Goal: Information Seeking & Learning: Learn about a topic

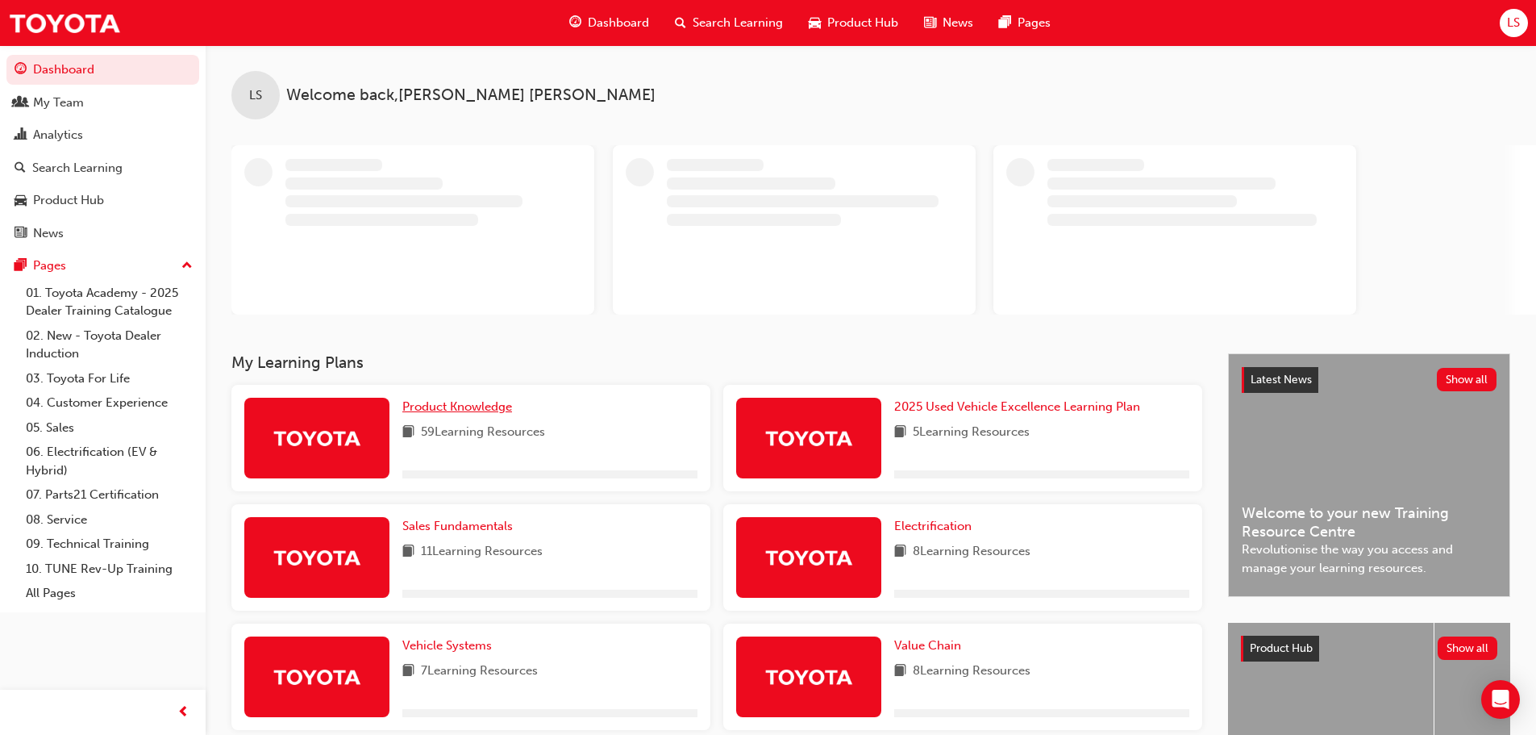
click at [427, 410] on span "Product Knowledge" at bounding box center [457, 406] width 110 height 15
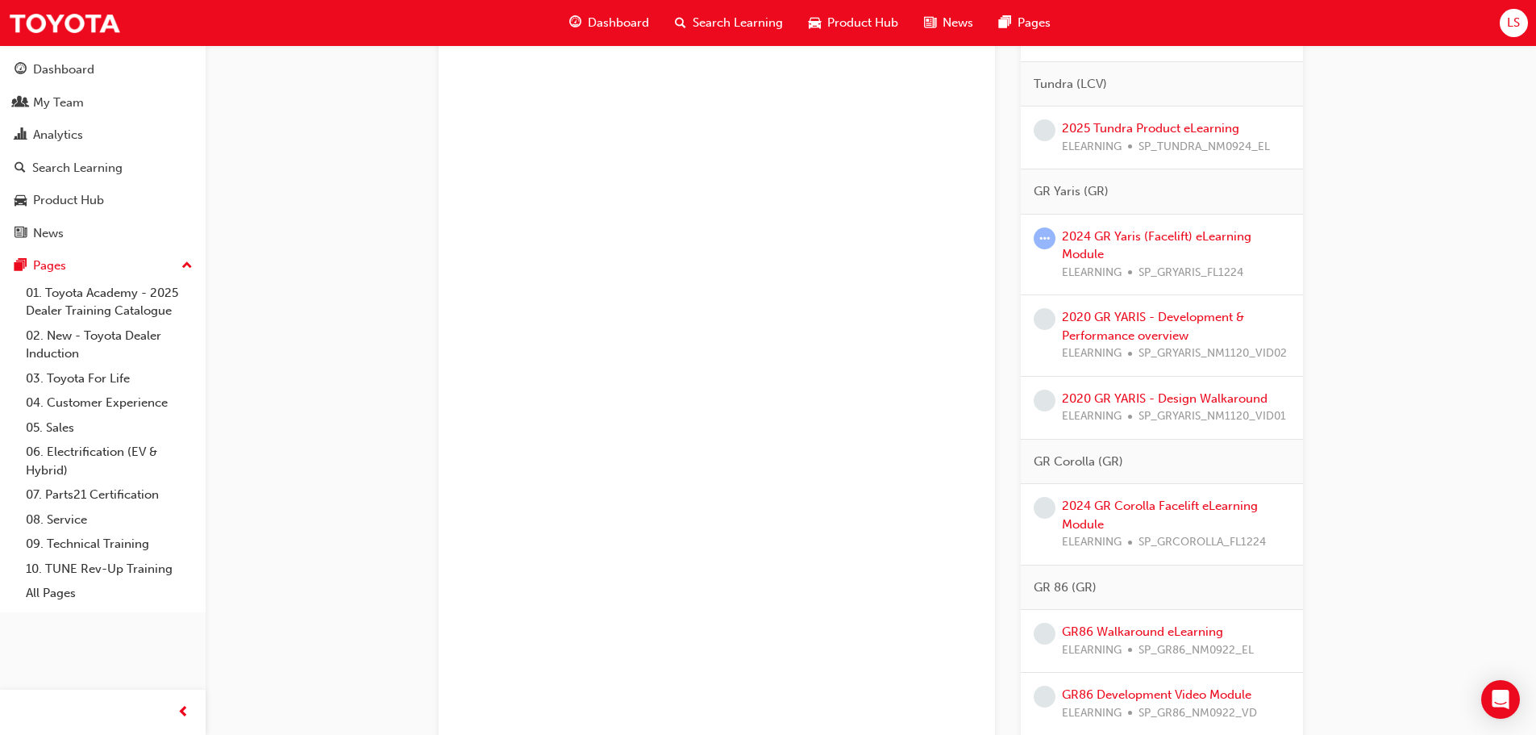
scroll to position [2258, 0]
click at [1082, 240] on link "2024 GR Yaris (Facelift) eLearning Module" at bounding box center [1156, 244] width 189 height 33
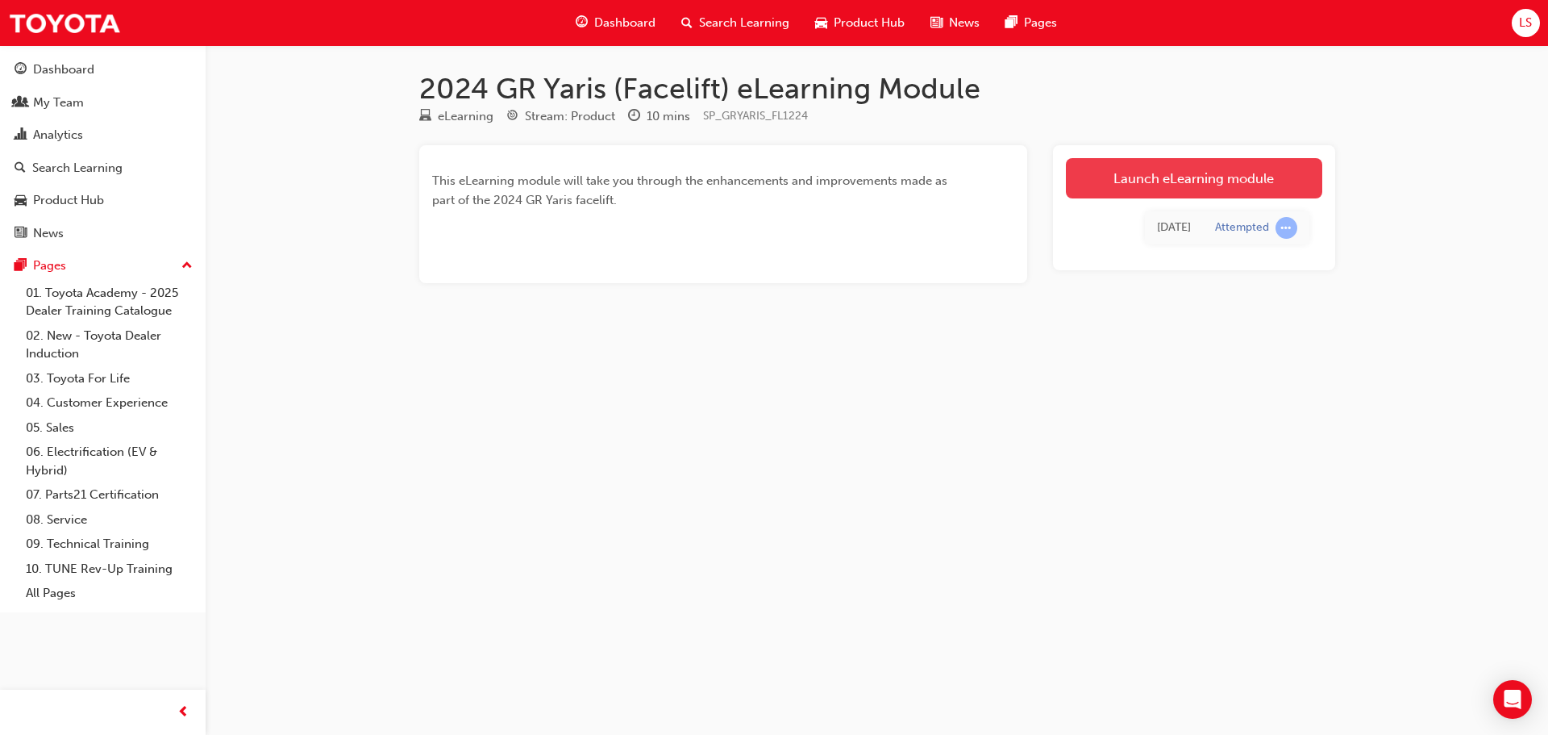
click at [1139, 184] on link "Launch eLearning module" at bounding box center [1194, 178] width 256 height 40
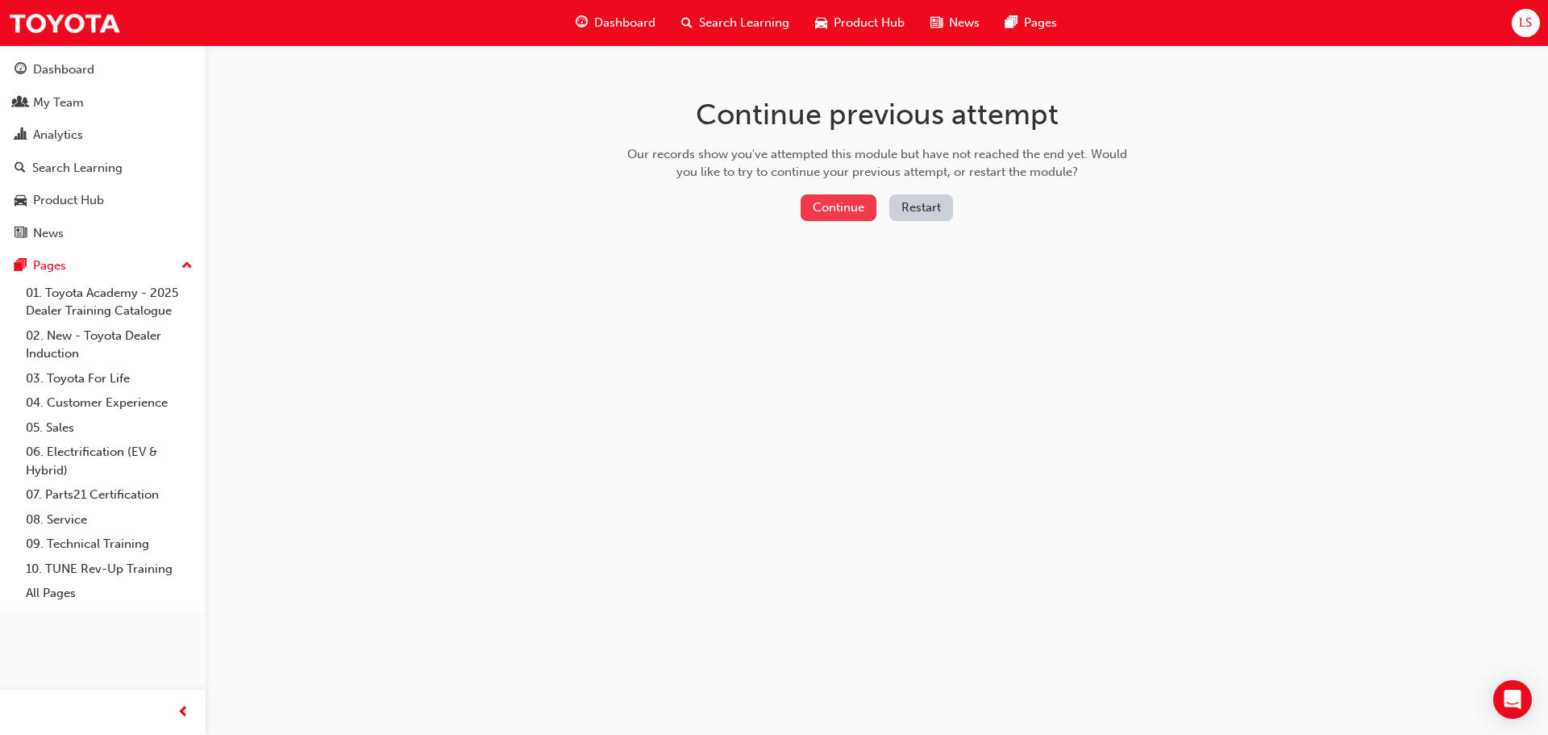
click at [848, 209] on button "Continue" at bounding box center [839, 207] width 76 height 27
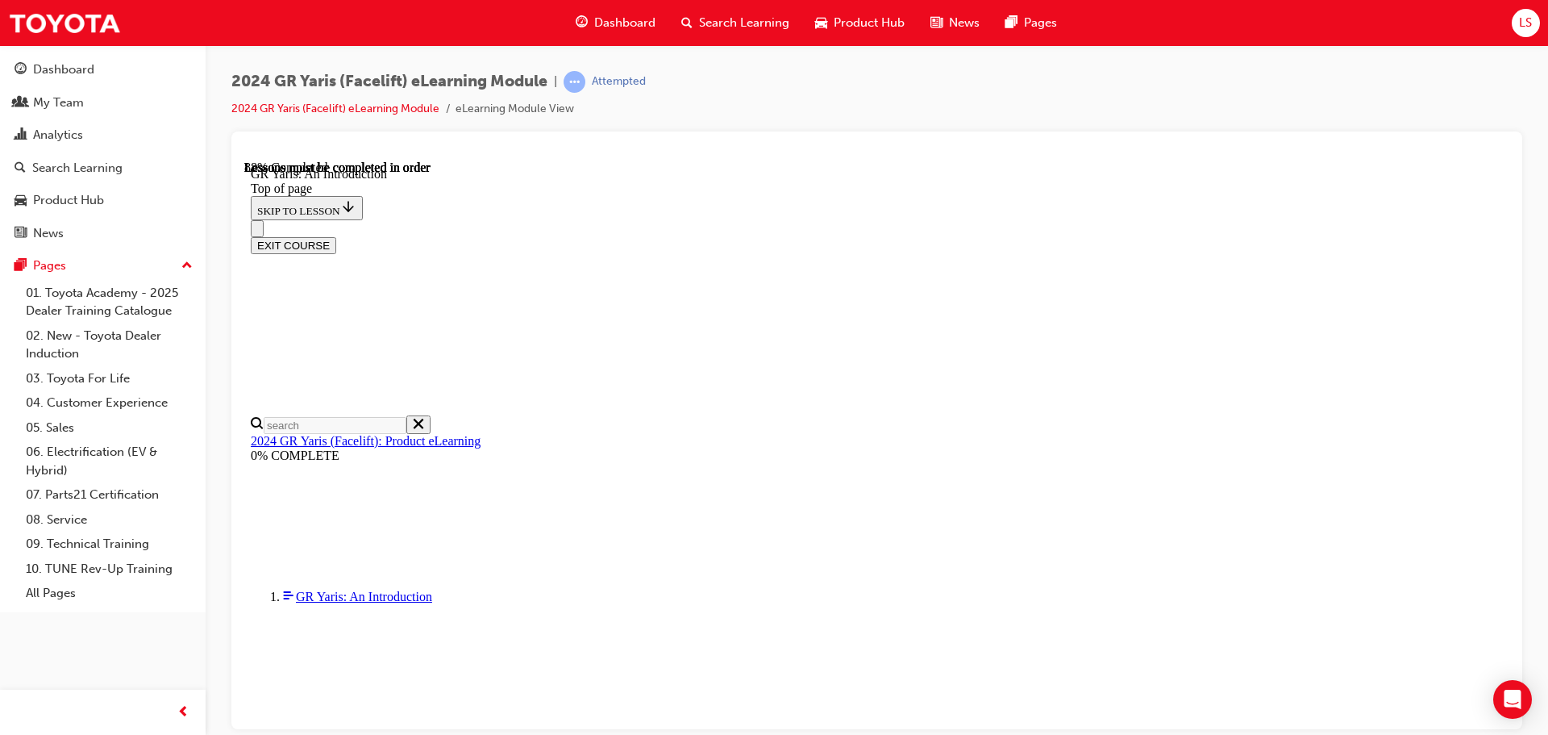
scroll to position [2462, 0]
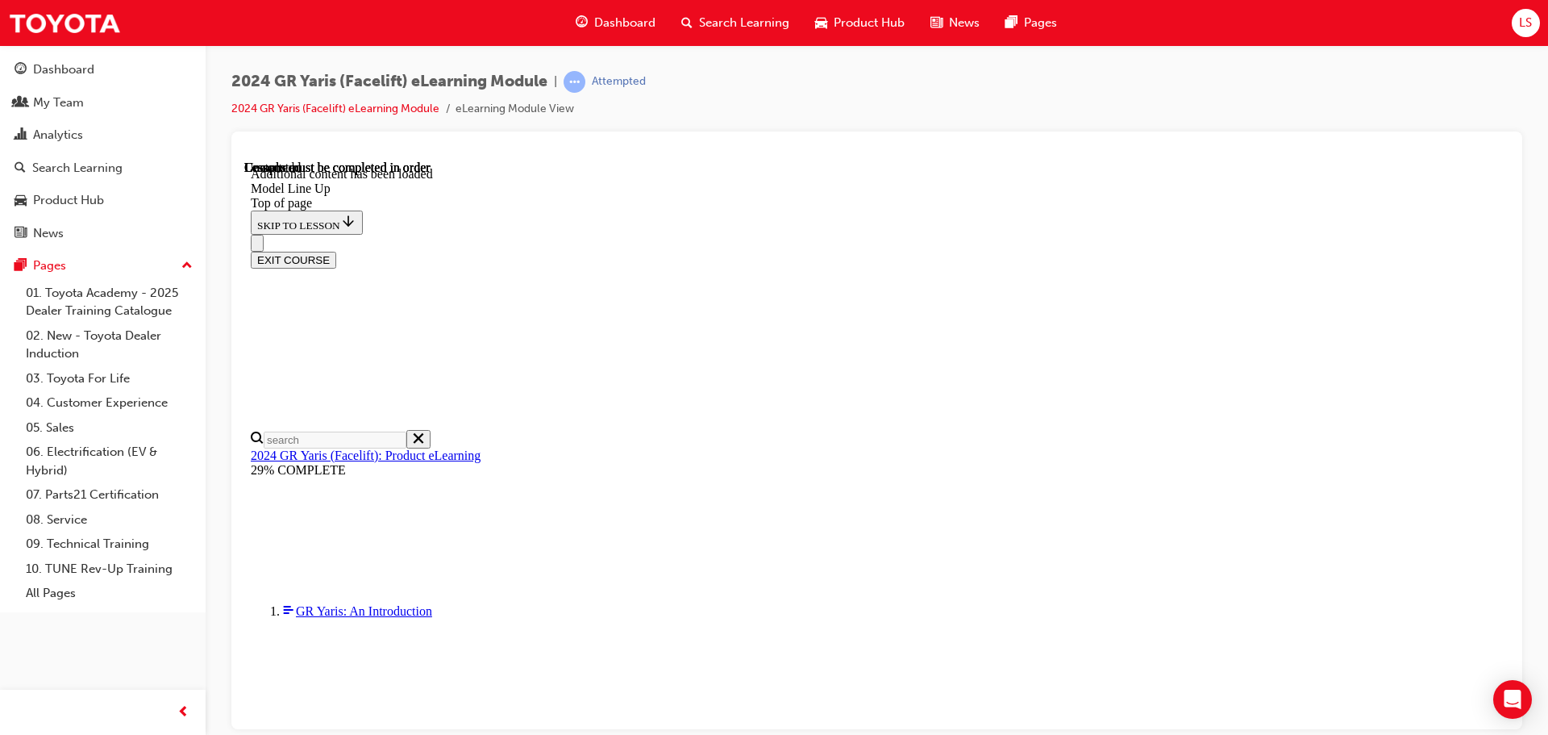
scroll to position [2162, 0]
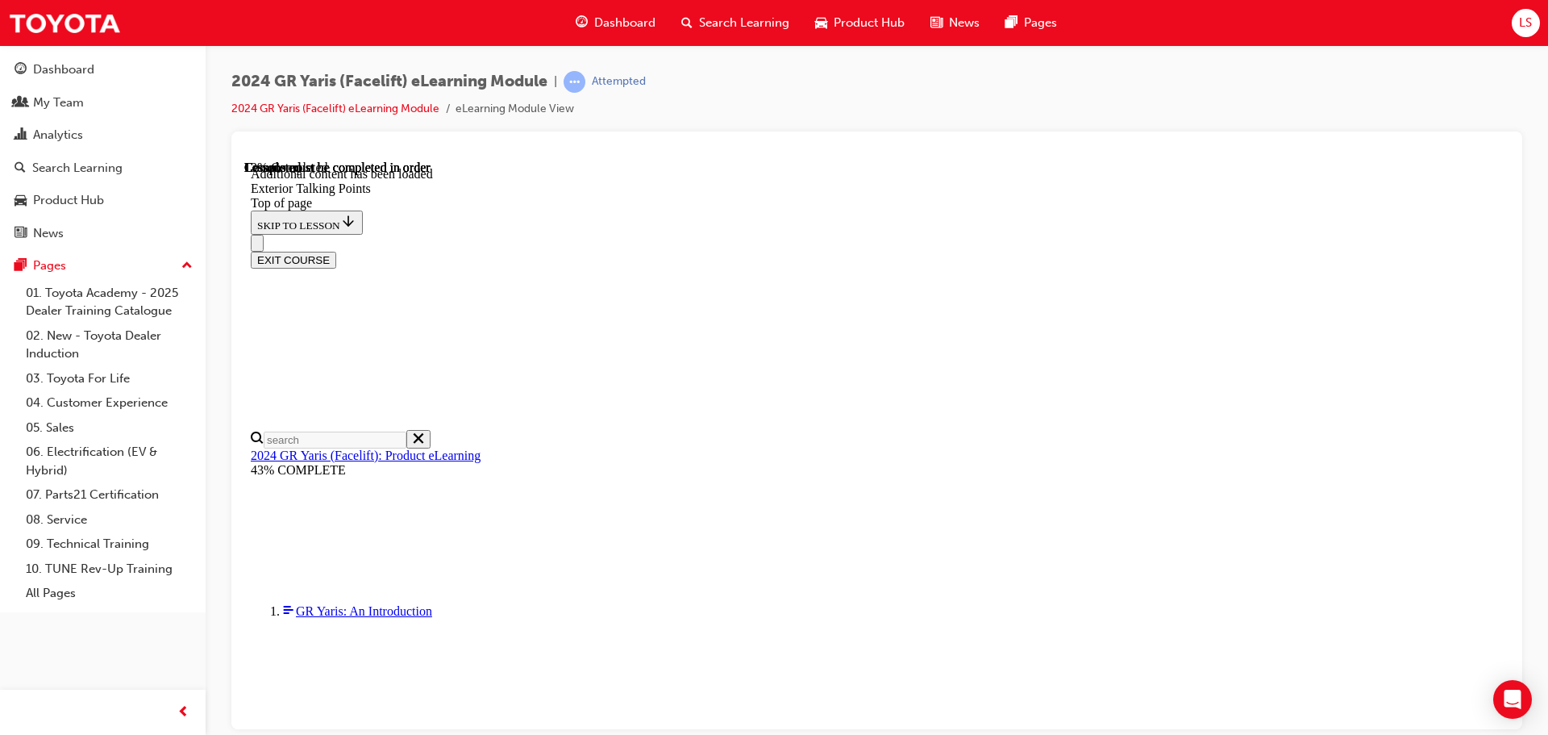
scroll to position [161, 0]
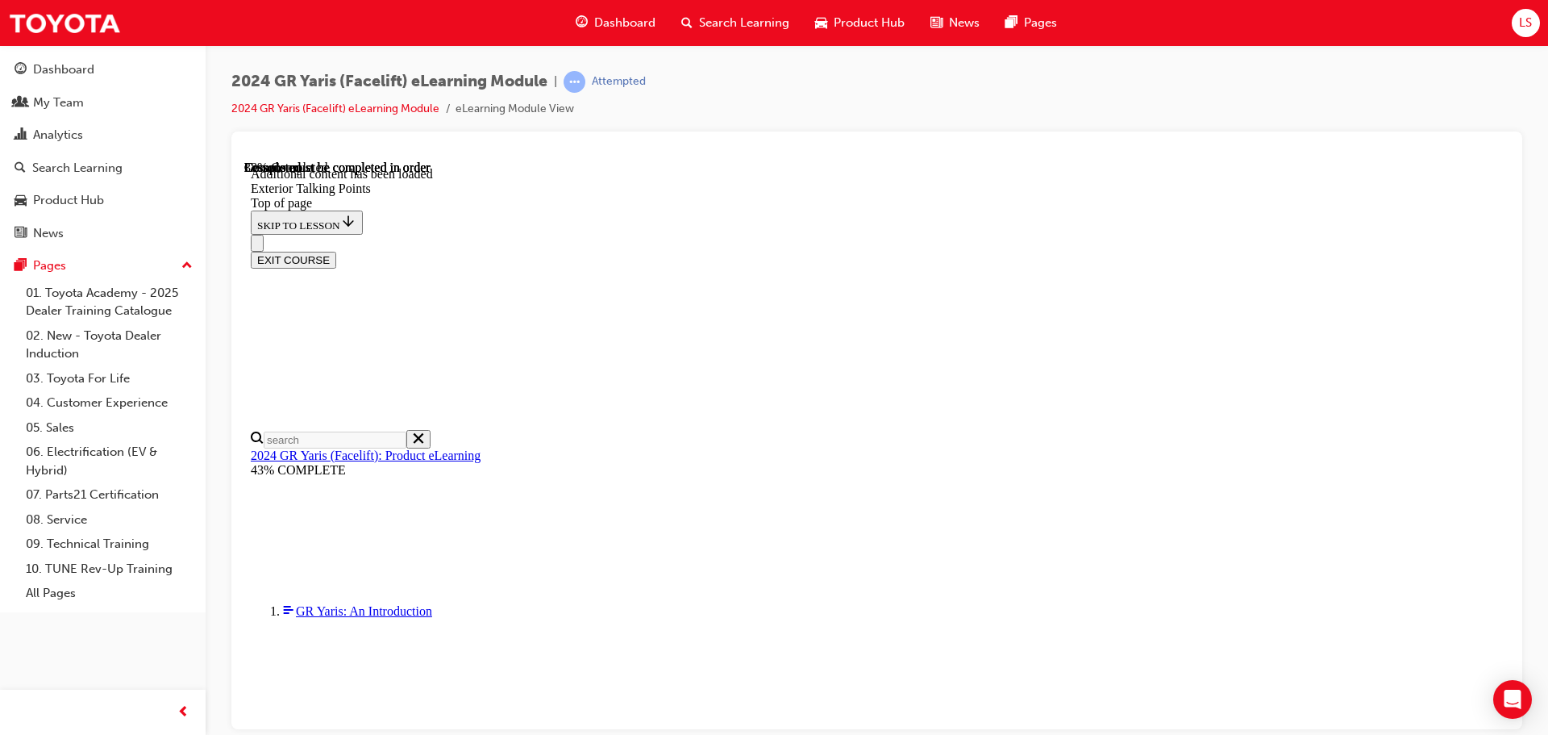
scroll to position [1609, 0]
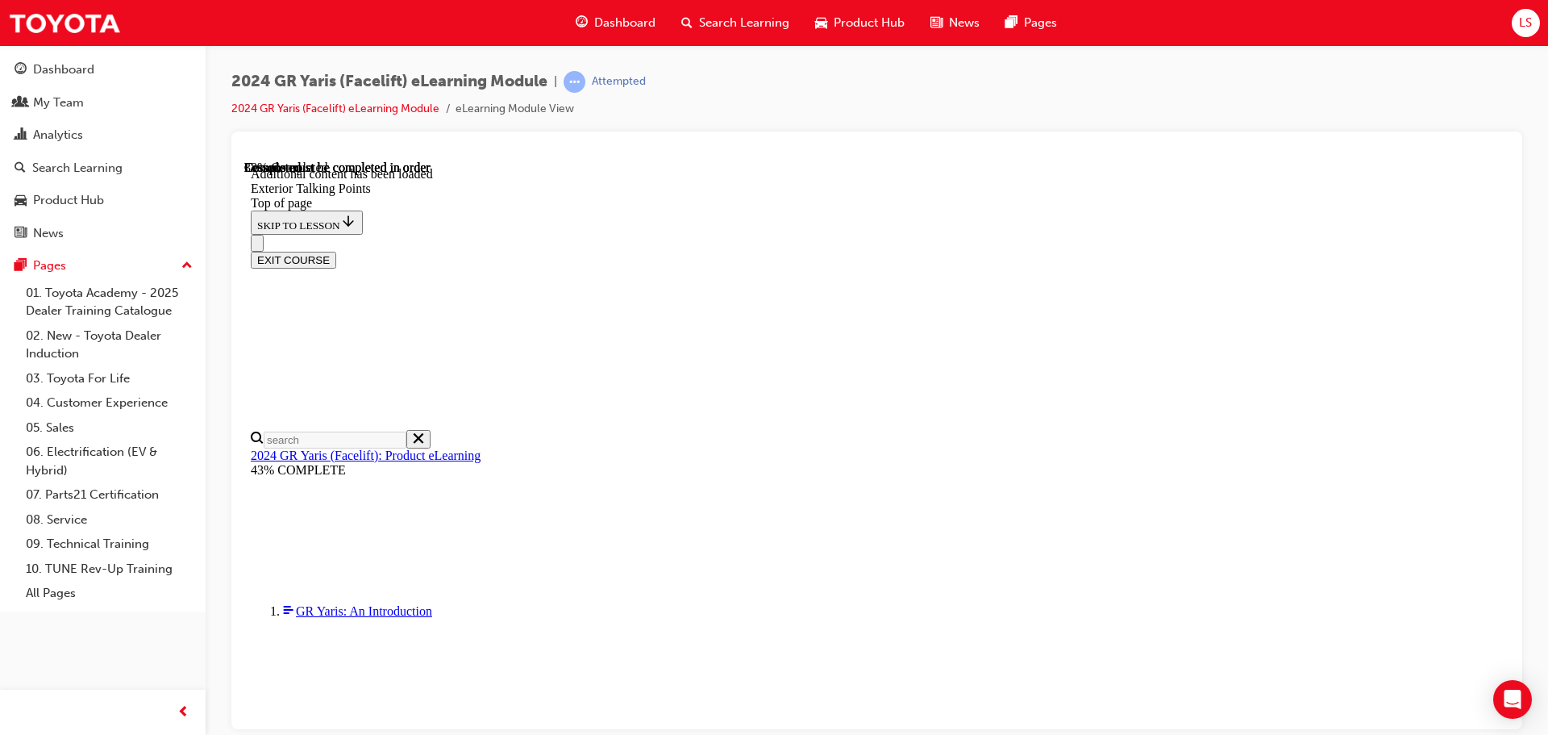
drag, startPoint x: 926, startPoint y: 256, endPoint x: 935, endPoint y: 255, distance: 8.9
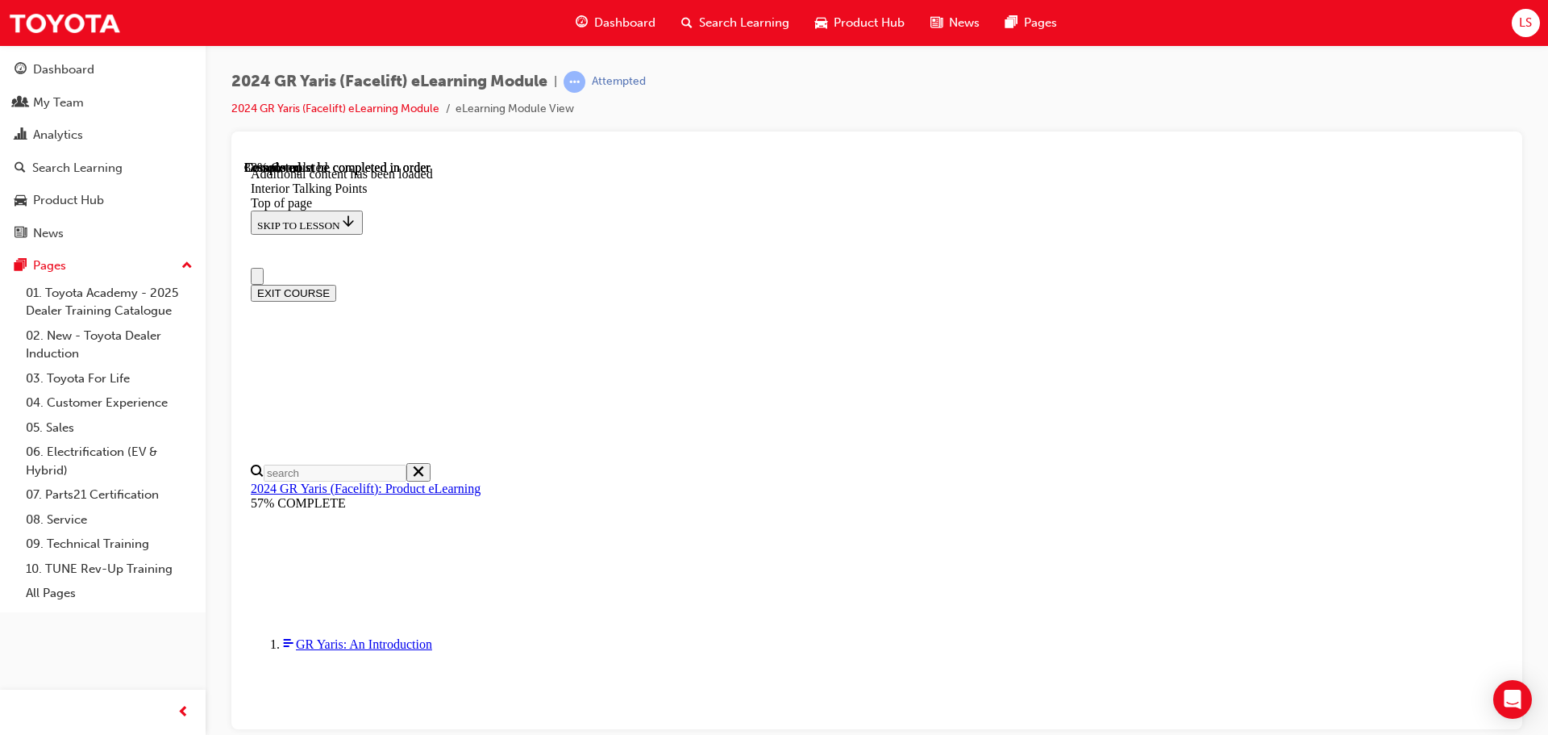
scroll to position [0, 0]
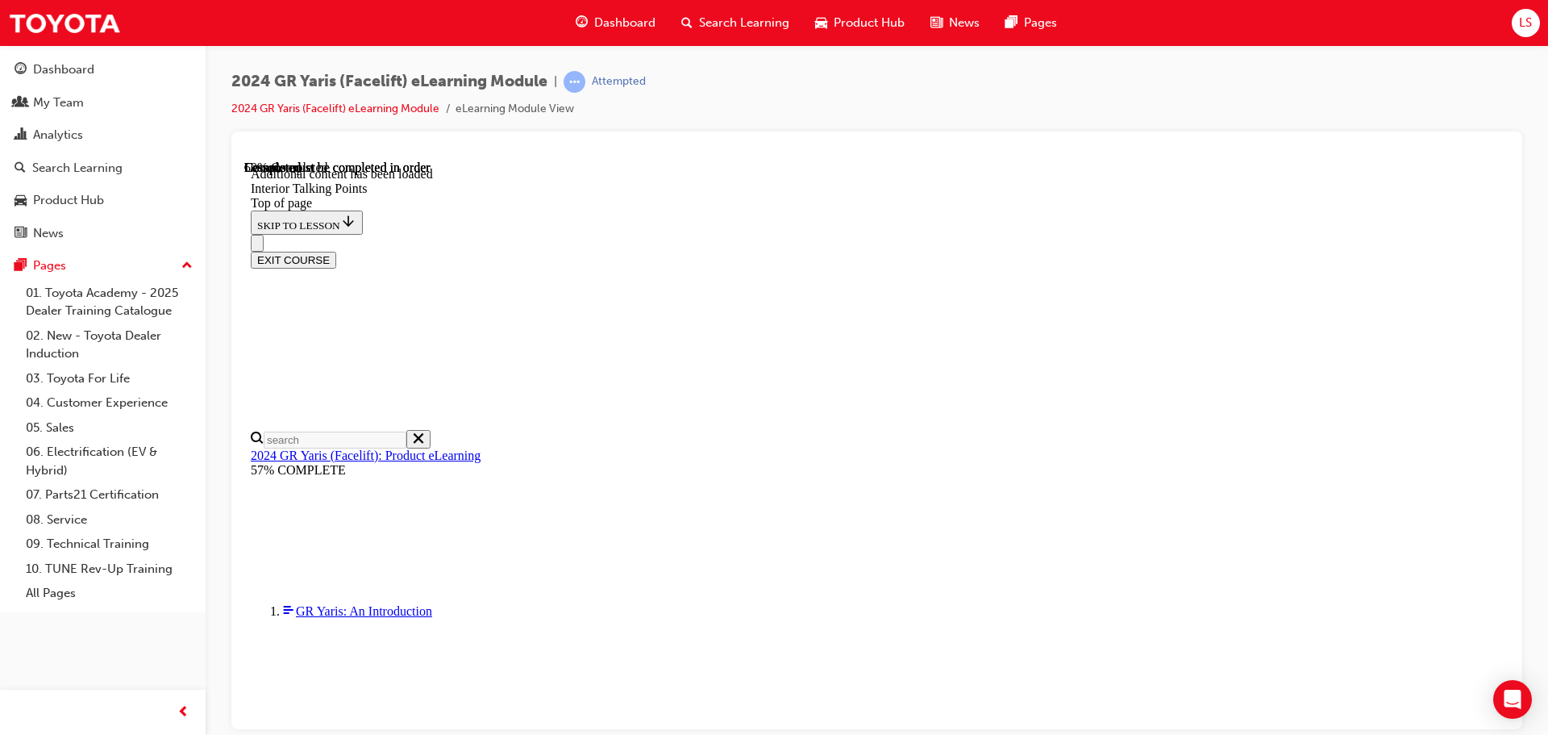
scroll to position [242, 0]
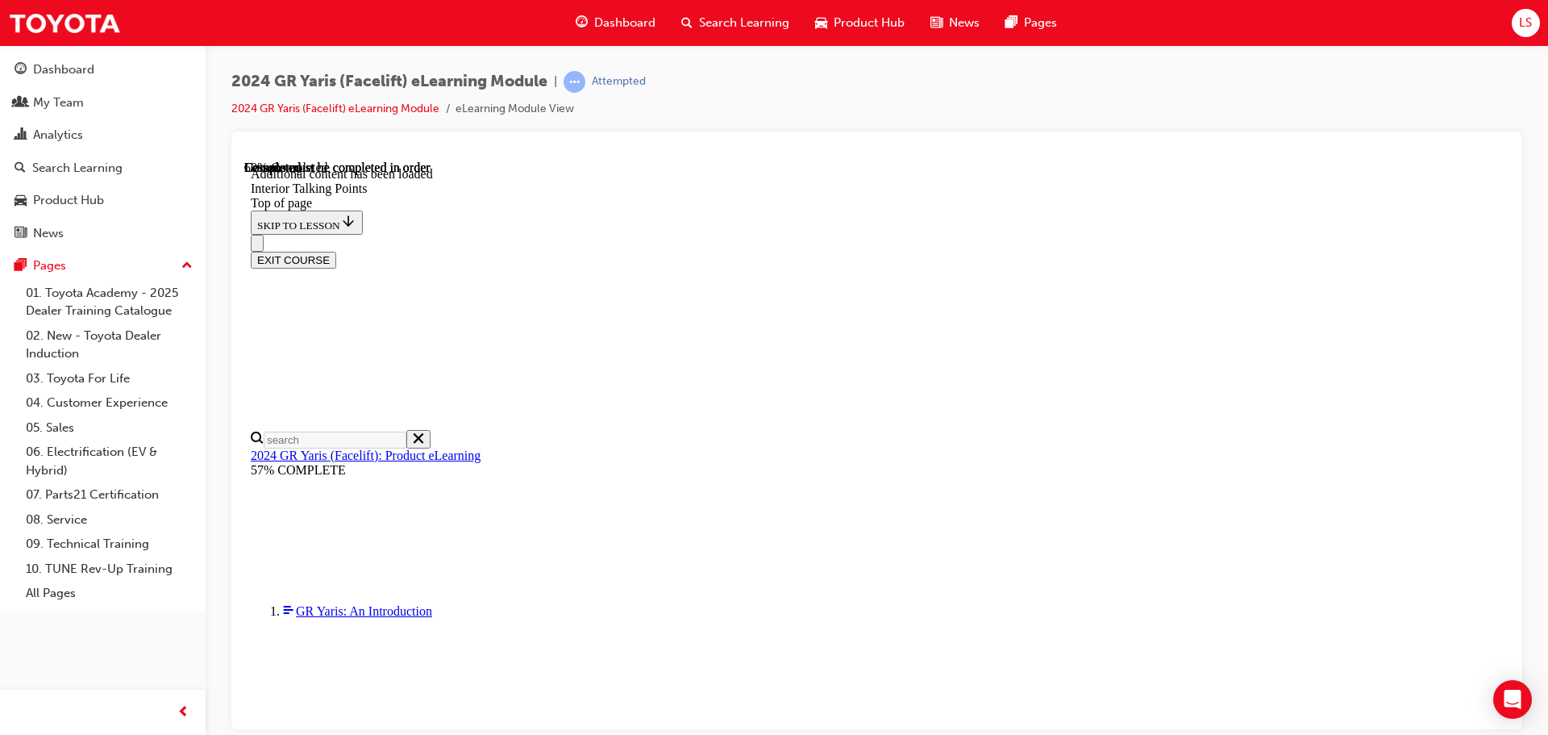
scroll to position [161, 0]
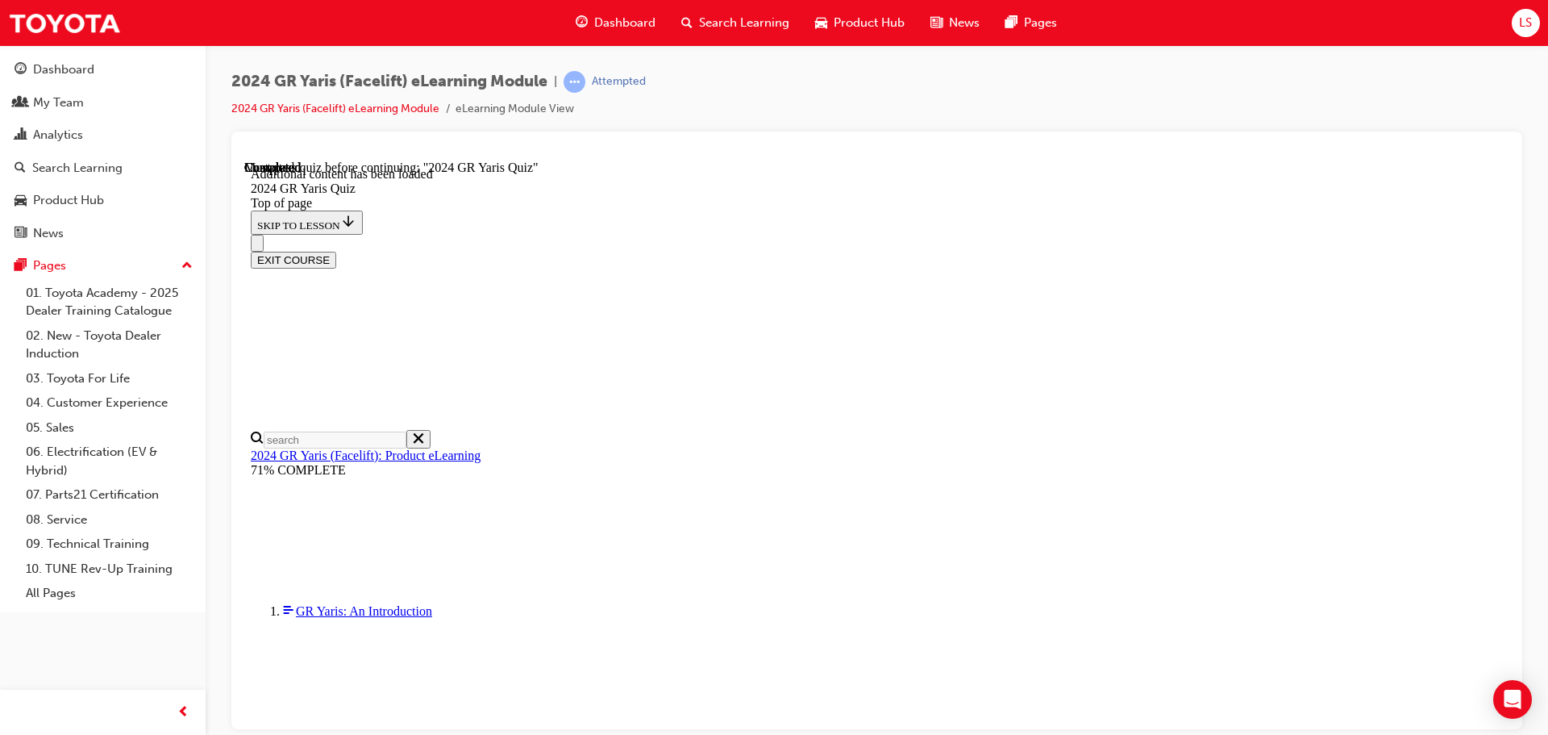
scroll to position [56, 0]
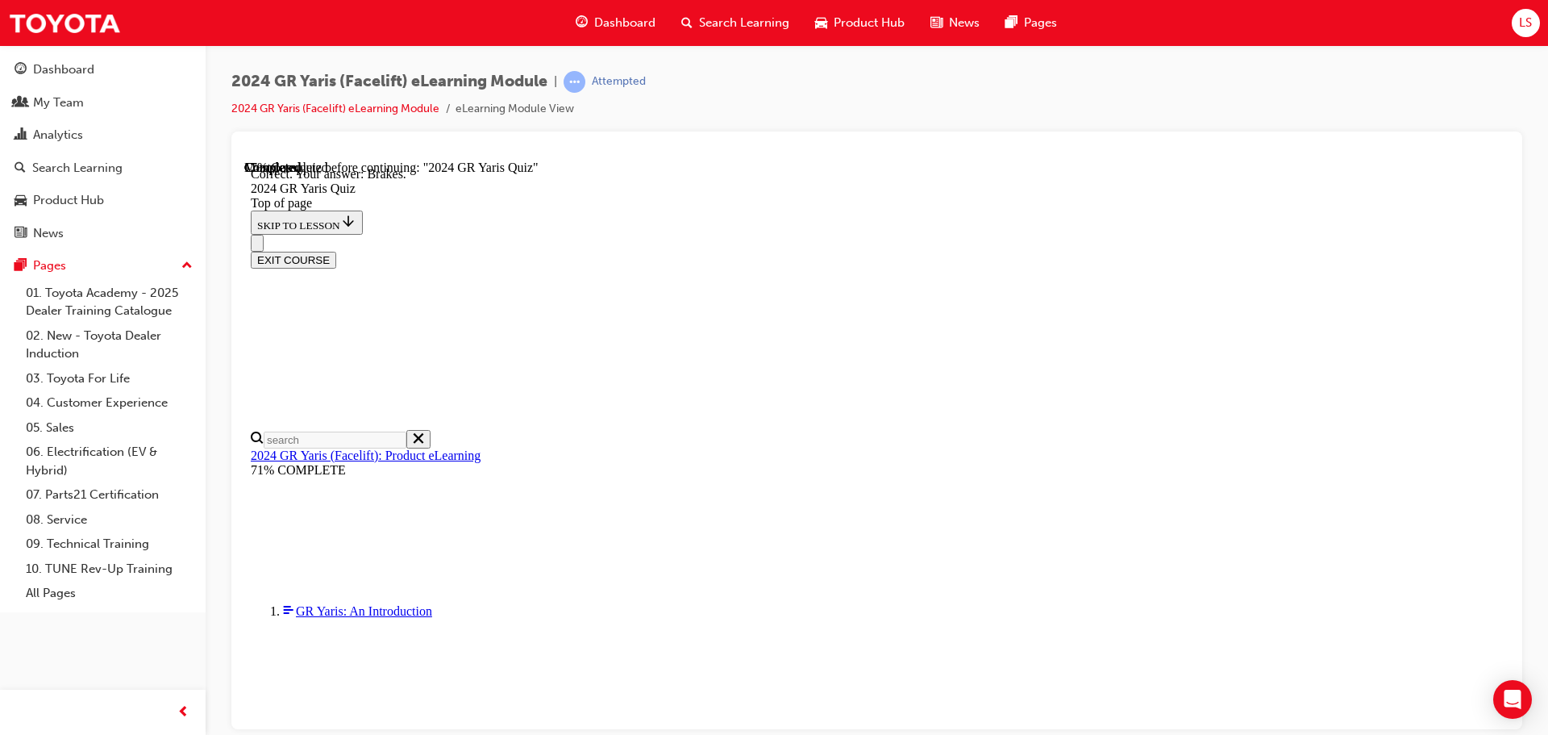
scroll to position [611, 0]
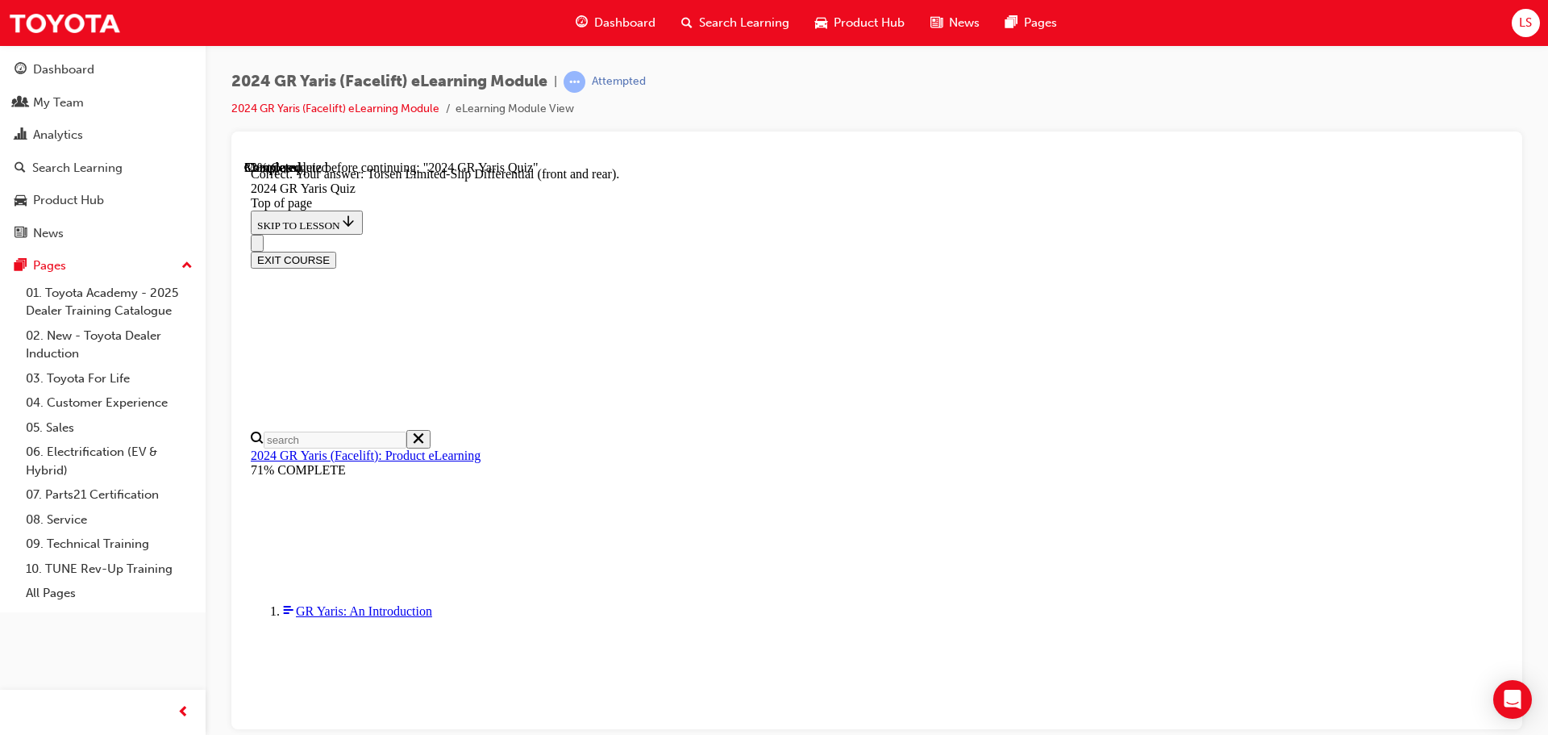
scroll to position [676, 0]
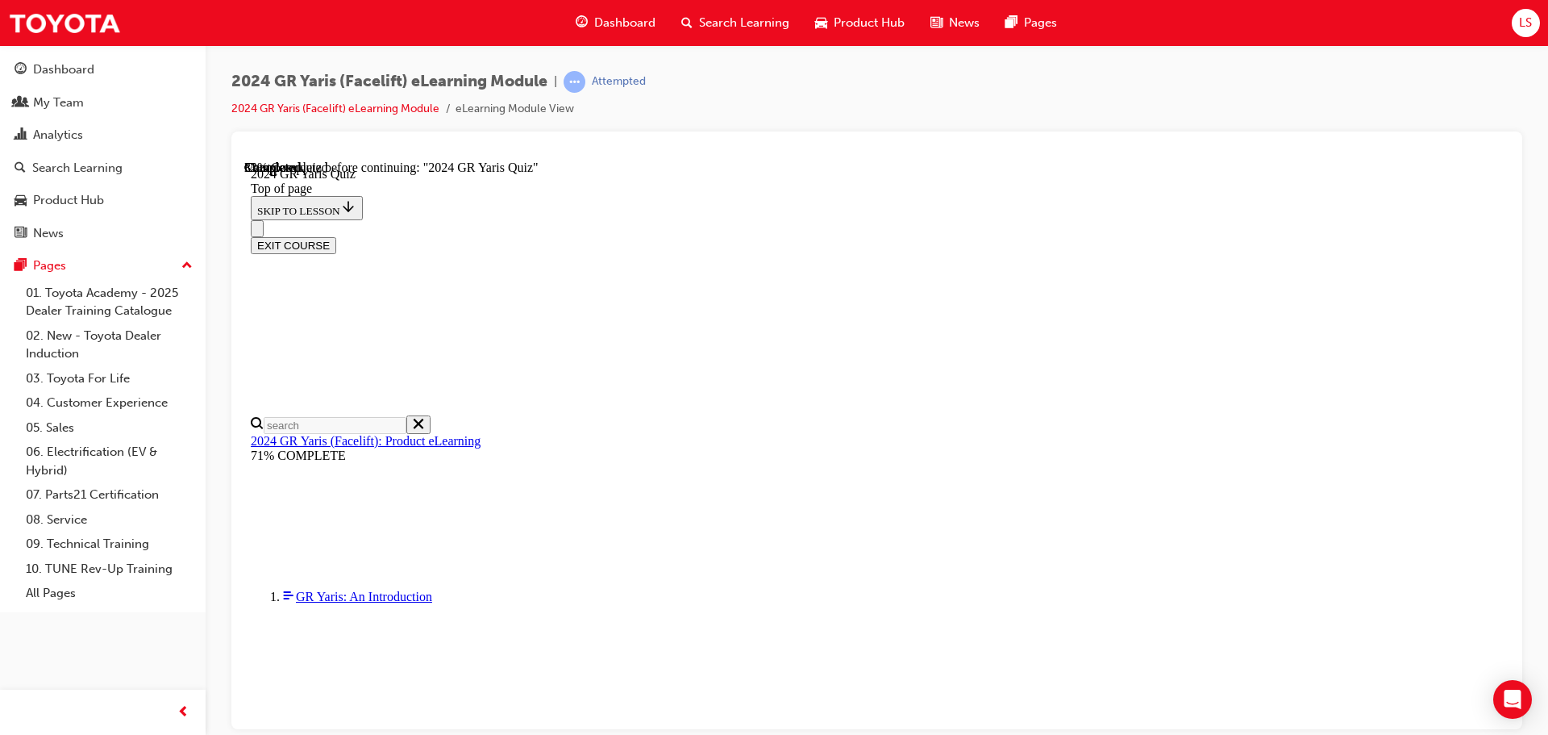
scroll to position [0, 0]
